Goal: Task Accomplishment & Management: Manage account settings

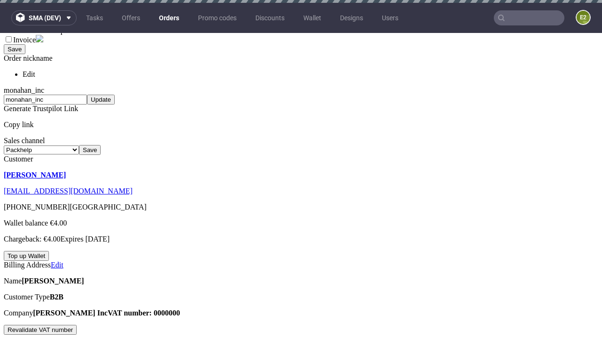
scroll to position [3, 0]
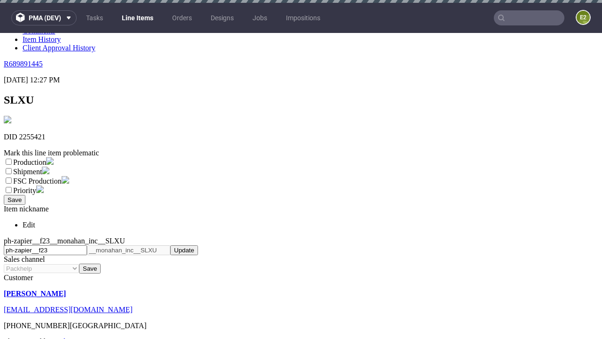
scroll to position [3, 0]
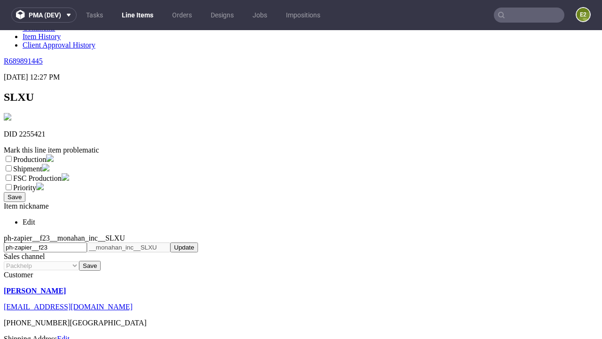
select select "dtp_ca_needed"
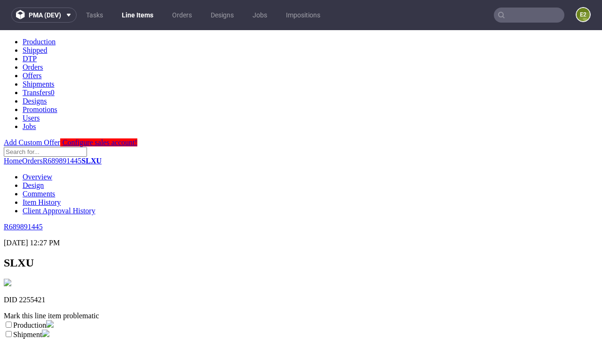
scroll to position [0, 0]
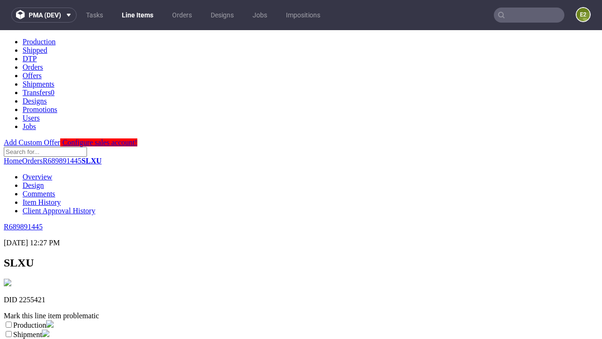
checkbox input "true"
